Goal: Find specific page/section: Find specific page/section

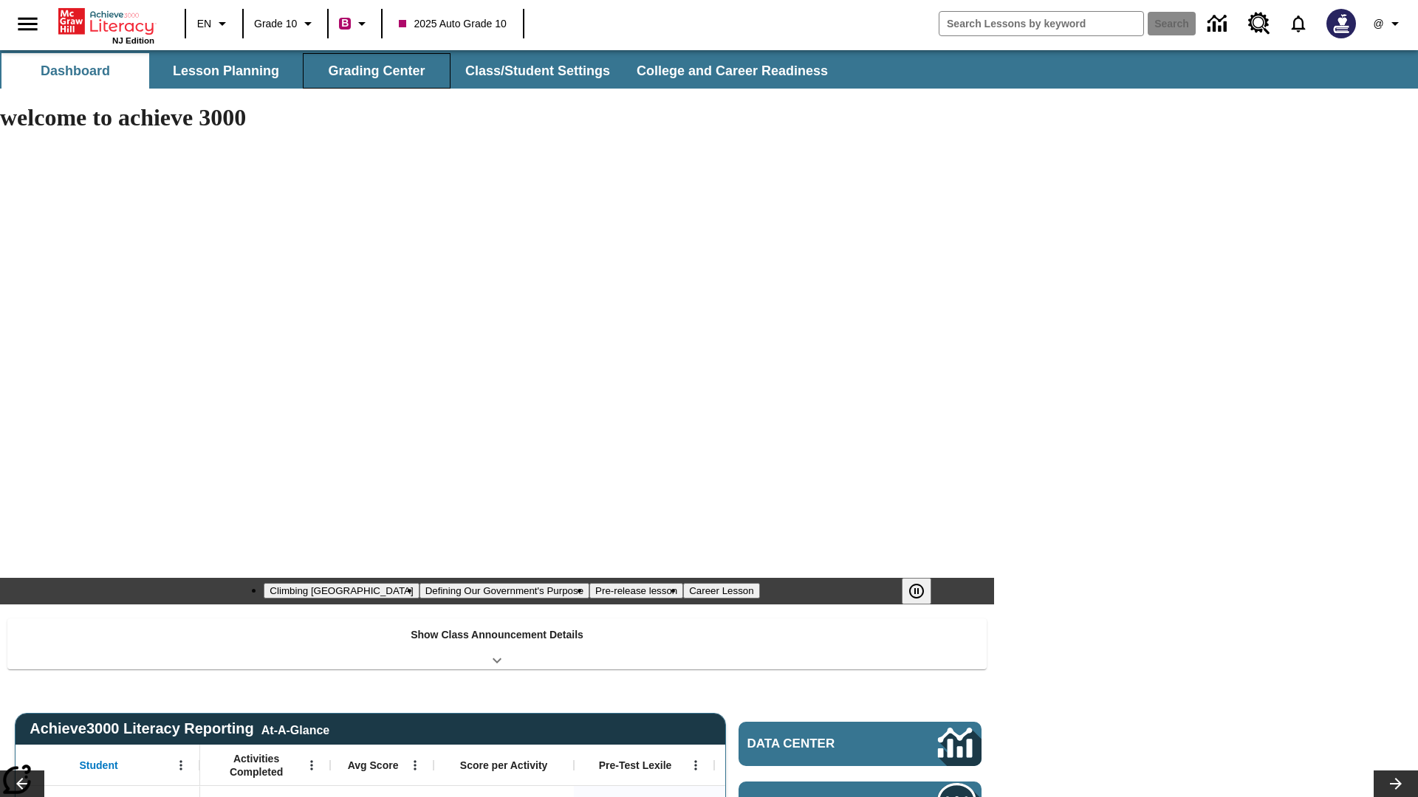
click at [377, 71] on button "Grading Center" at bounding box center [377, 70] width 148 height 35
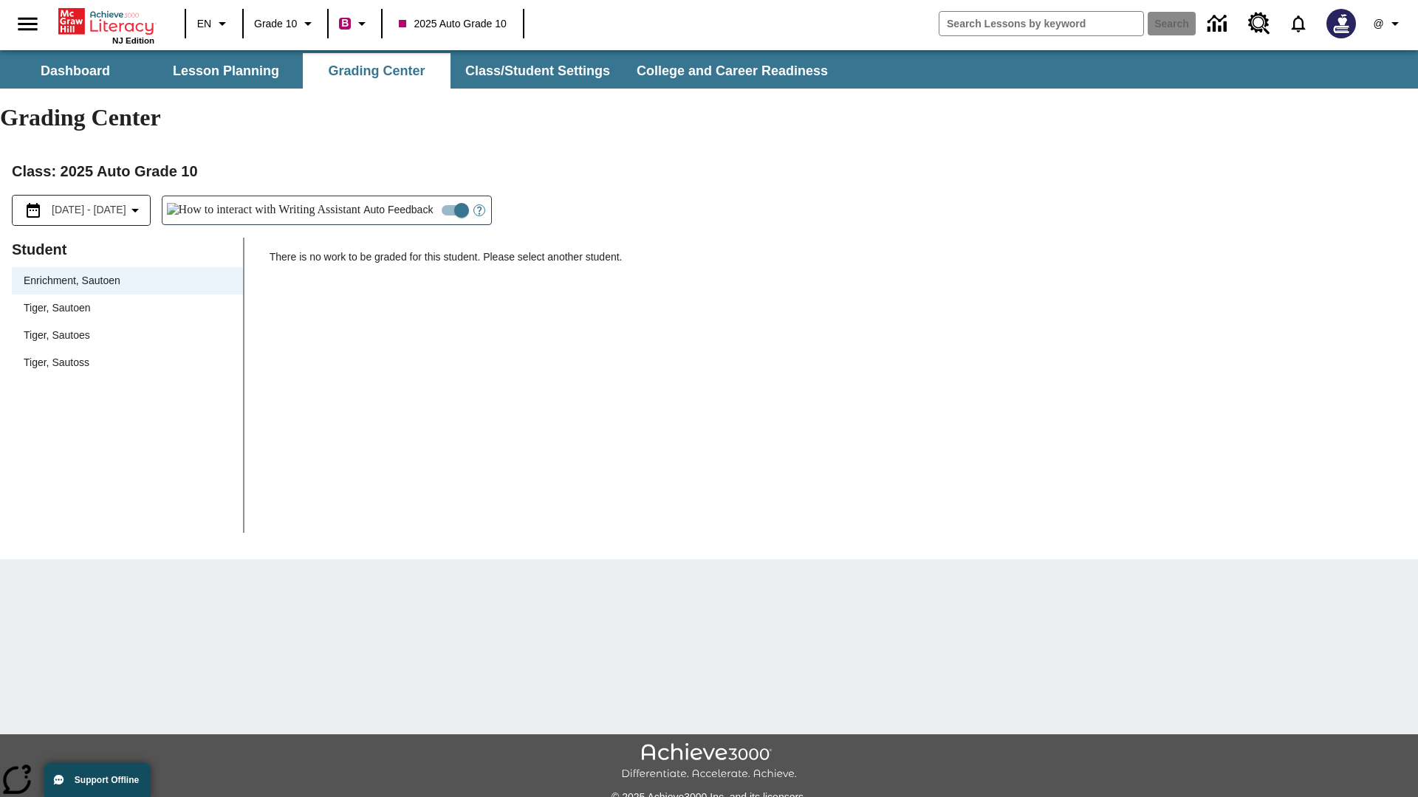
click at [127, 301] on span "Tiger, Sautoen" at bounding box center [127, 309] width 207 height 16
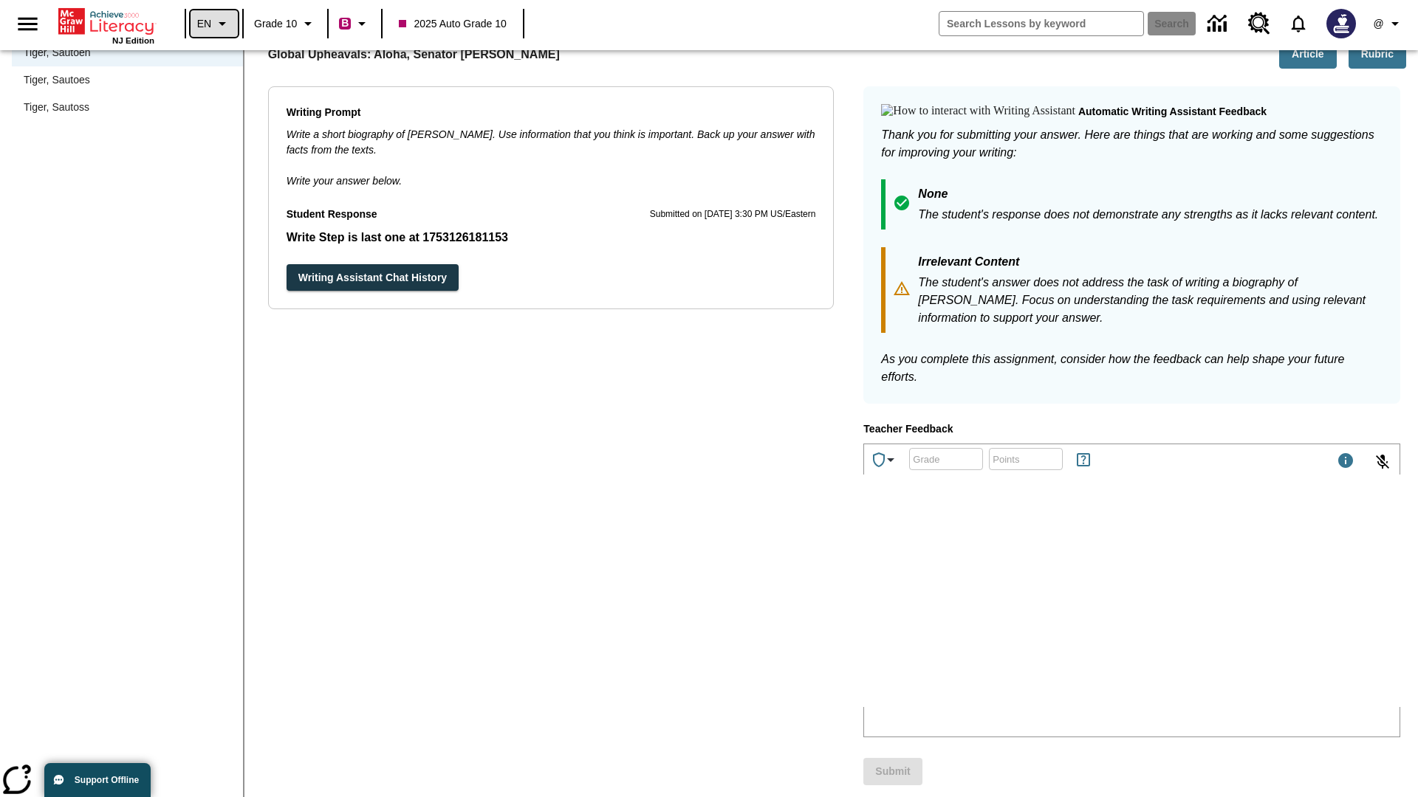
click at [214, 24] on icon "Language: EN, Select a language" at bounding box center [222, 24] width 18 height 18
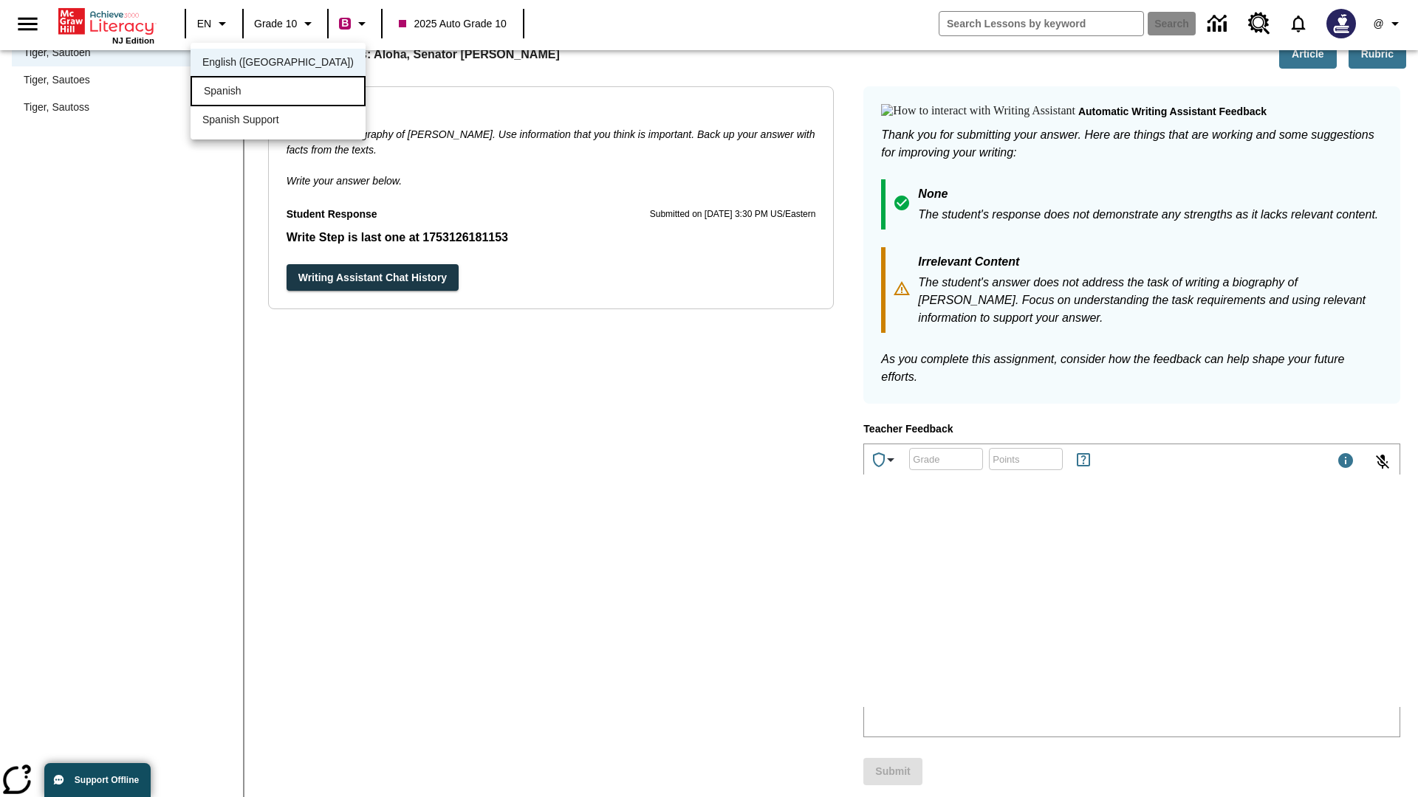
click at [246, 92] on div "Spanish" at bounding box center [278, 91] width 175 height 30
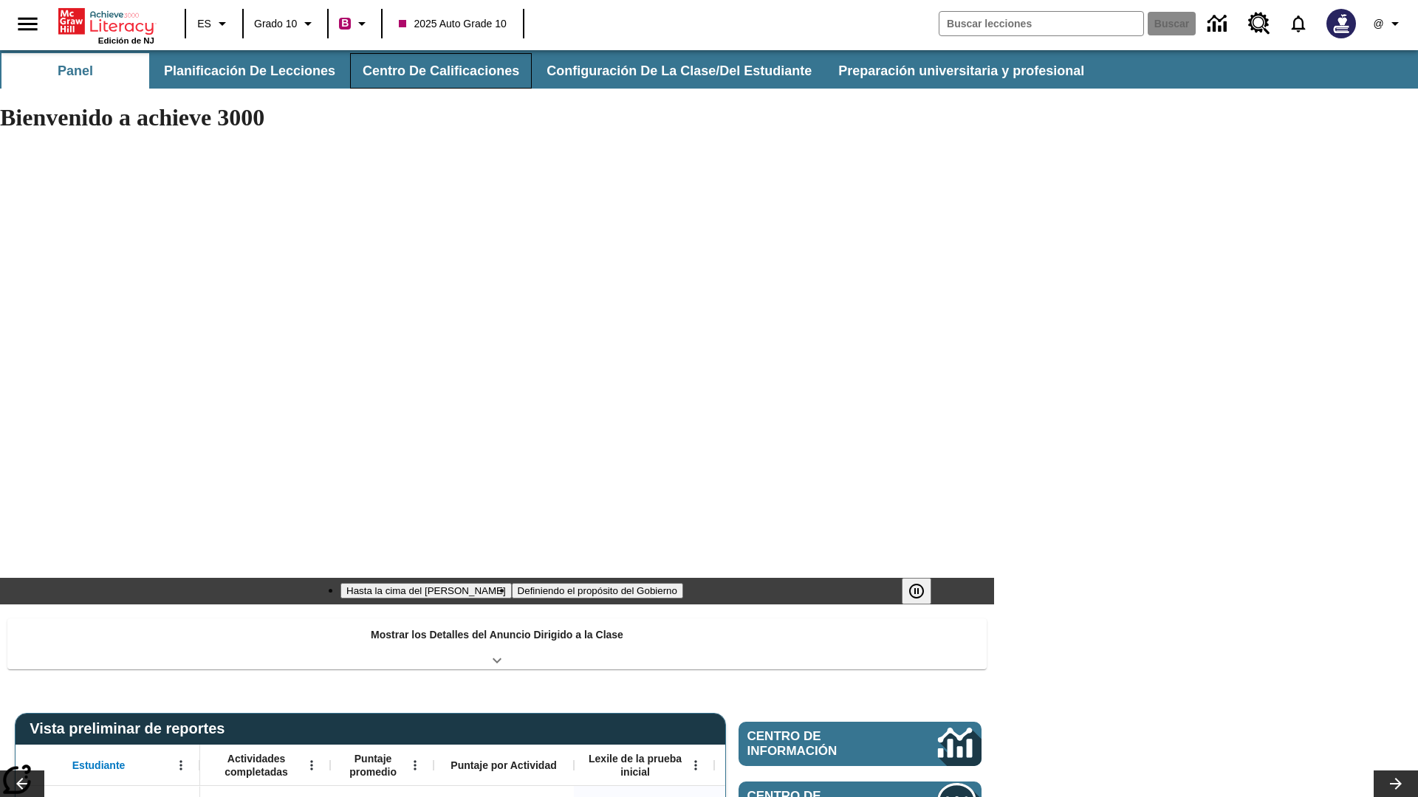
click at [434, 71] on button "Centro de calificaciones" at bounding box center [441, 70] width 182 height 35
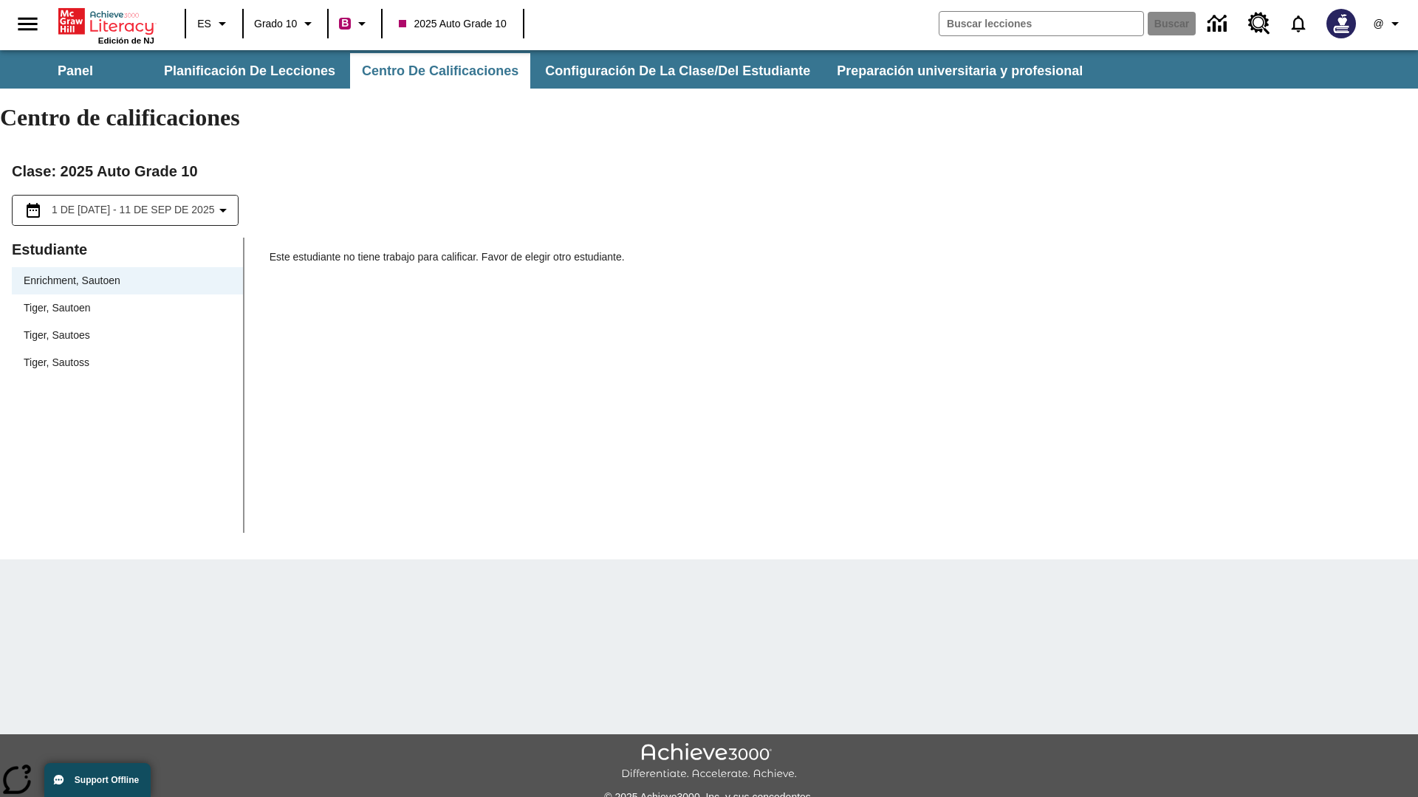
click at [127, 301] on span "Tiger, Sautoen" at bounding box center [127, 309] width 207 height 16
